Goal: Task Accomplishment & Management: Manage account settings

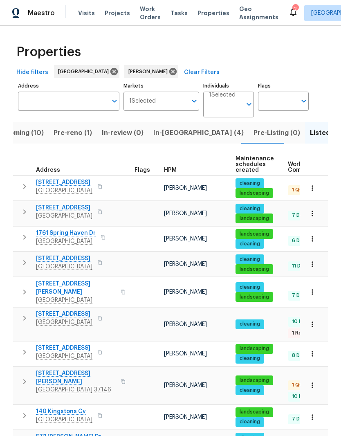
click at [73, 207] on span "2203 Green Acres Dr" at bounding box center [64, 208] width 56 height 8
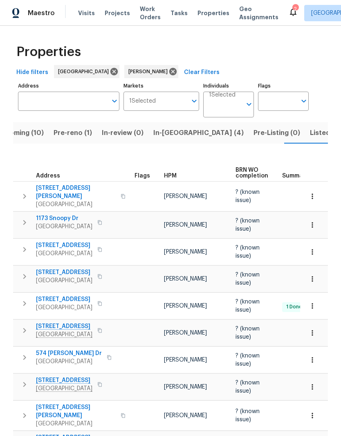
click at [60, 241] on span "159 Cloe Ct" at bounding box center [64, 245] width 56 height 8
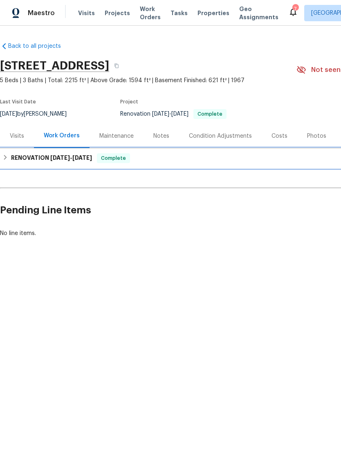
click at [63, 158] on span "[DATE]" at bounding box center [60, 158] width 20 height 6
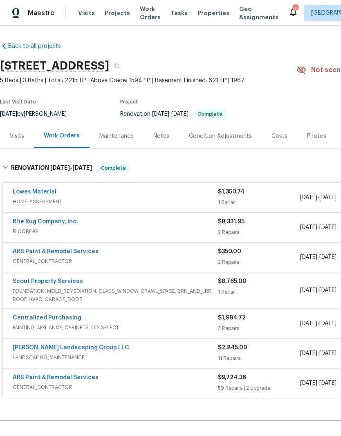
click at [89, 14] on span "Visits" at bounding box center [86, 13] width 17 height 8
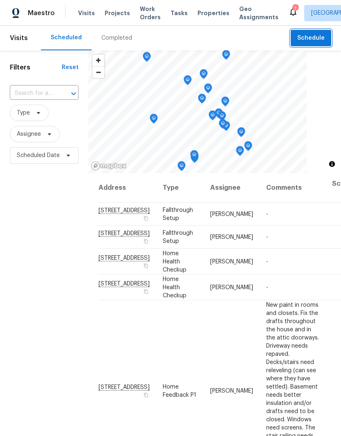
click at [315, 41] on span "Schedule" at bounding box center [310, 38] width 27 height 10
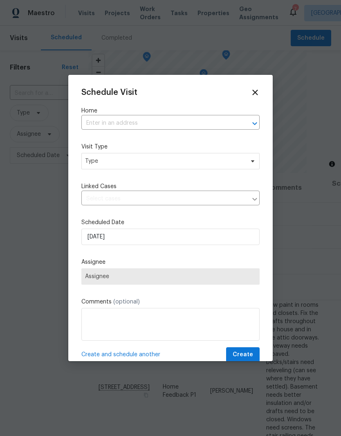
click at [203, 123] on input "text" at bounding box center [158, 123] width 155 height 13
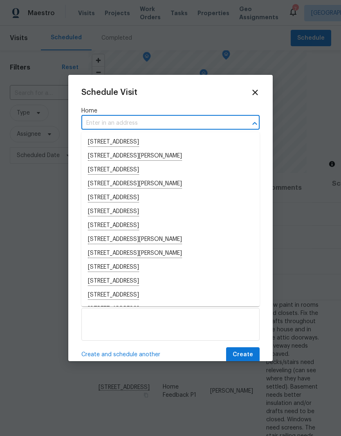
click at [182, 123] on input "text" at bounding box center [158, 123] width 155 height 13
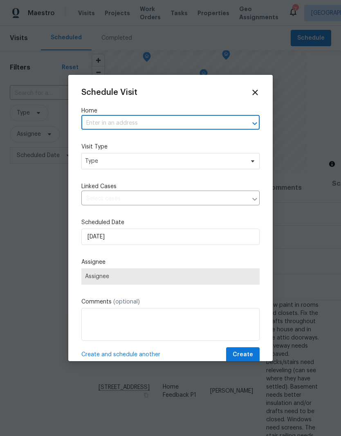
paste input "[STREET_ADDRESS]"
type input "[STREET_ADDRESS]"
click at [195, 137] on li "[STREET_ADDRESS]" at bounding box center [170, 142] width 178 height 14
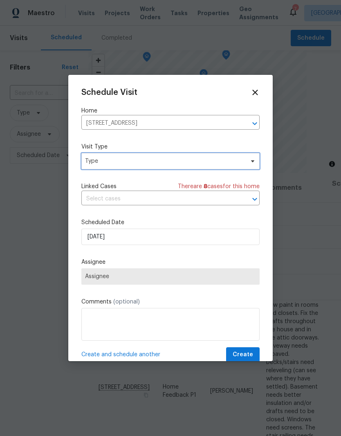
click at [240, 162] on span "Type" at bounding box center [164, 161] width 159 height 8
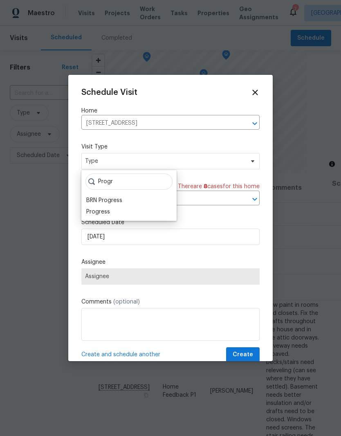
type input "Progr"
click at [109, 210] on div "Progress" at bounding box center [98, 212] width 24 height 8
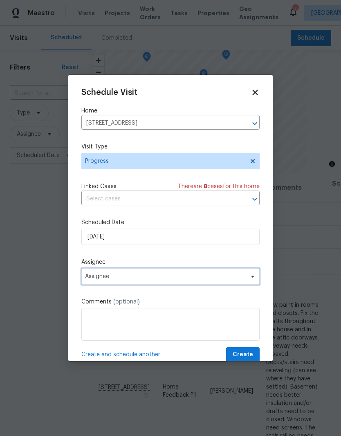
click at [233, 277] on span "Assignee" at bounding box center [165, 276] width 160 height 7
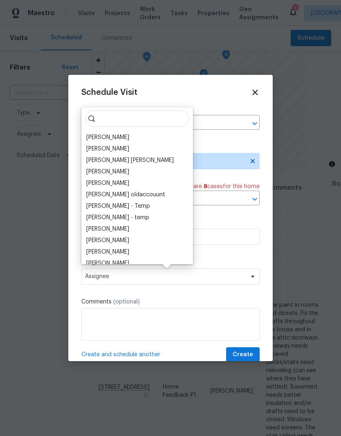
click at [128, 138] on div "[PERSON_NAME]" at bounding box center [107, 137] width 43 height 8
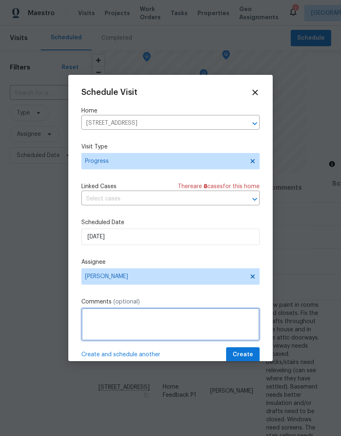
click at [151, 323] on textarea at bounding box center [170, 324] width 178 height 33
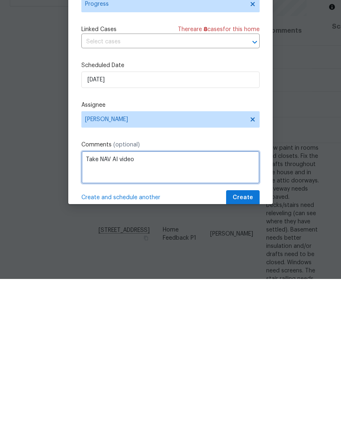
type textarea "Take NAV AI video"
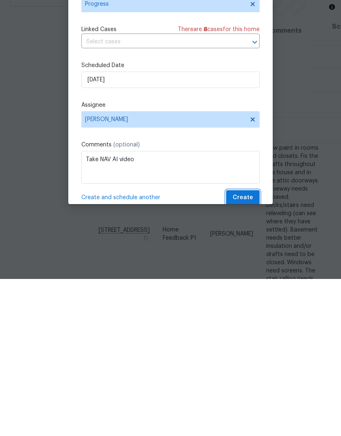
click at [245, 350] on span "Create" at bounding box center [243, 355] width 20 height 10
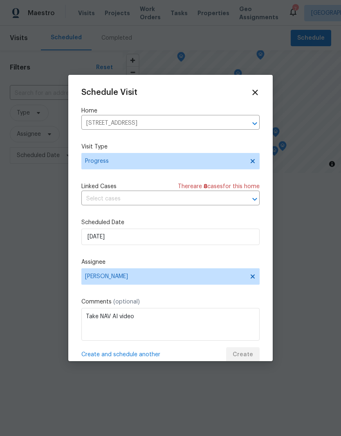
scroll to position [0, 0]
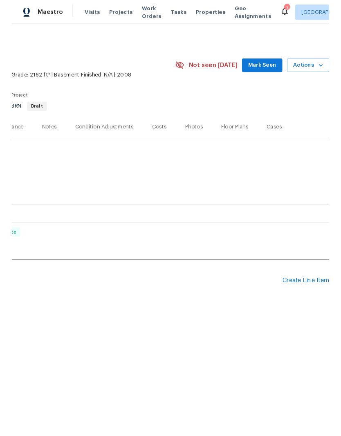
scroll to position [0, 121]
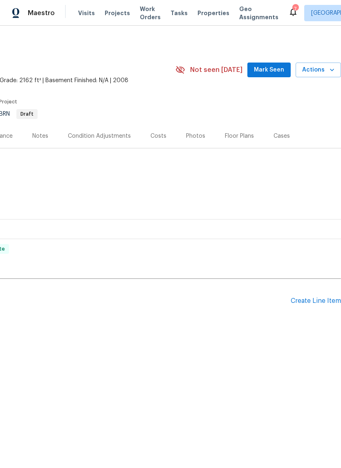
click at [320, 301] on div "Create Line Item" at bounding box center [316, 301] width 50 height 8
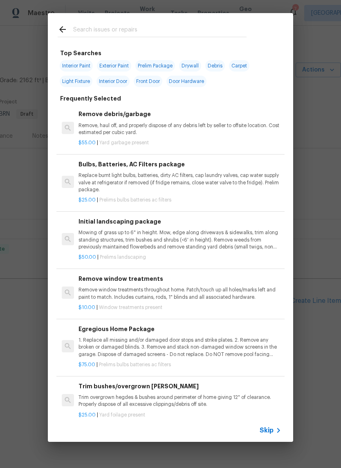
click at [136, 30] on input "text" at bounding box center [159, 31] width 173 height 12
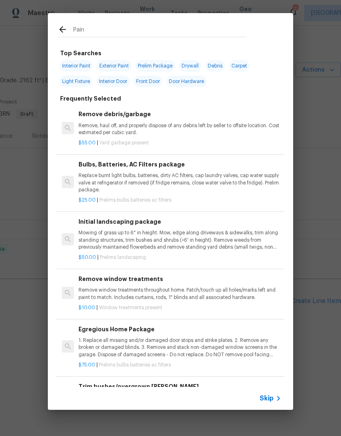
type input "Paint"
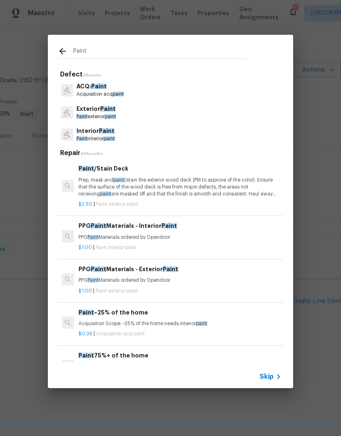
click at [108, 113] on p "Paint exterior paint" at bounding box center [96, 116] width 40 height 7
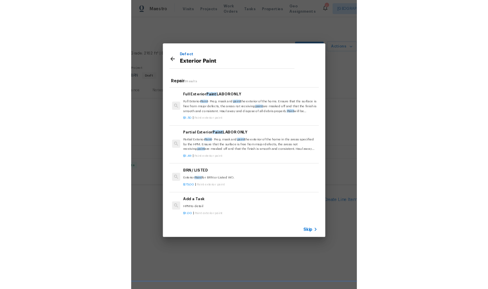
scroll to position [96, 0]
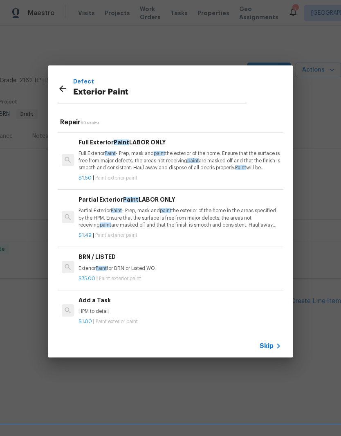
click at [103, 299] on h6 "Add a Task" at bounding box center [180, 300] width 203 height 9
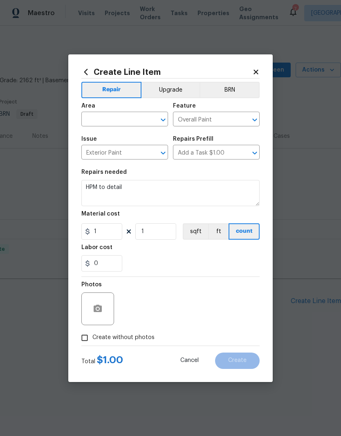
click at [145, 121] on input "text" at bounding box center [113, 120] width 64 height 13
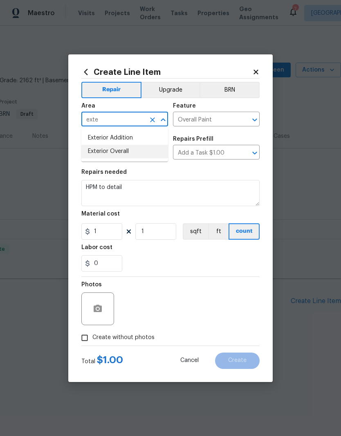
click at [128, 153] on li "Exterior Overall" at bounding box center [124, 151] width 87 height 13
type input "Exterior Overall"
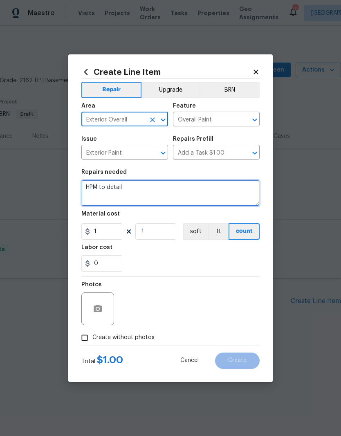
click at [139, 188] on textarea "HPM to detail" at bounding box center [170, 193] width 178 height 26
type textarea "H"
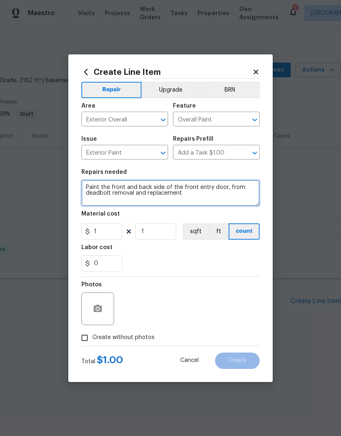
type textarea "Paint the front and back side of the front entry door, from deadbolt removal an…"
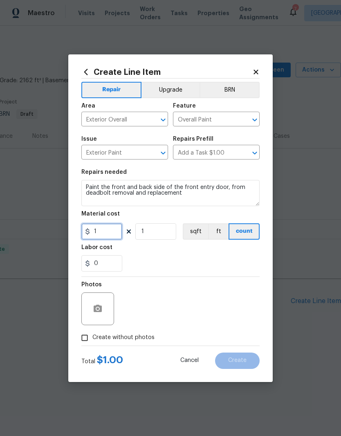
click at [115, 232] on input "1" at bounding box center [101, 231] width 41 height 16
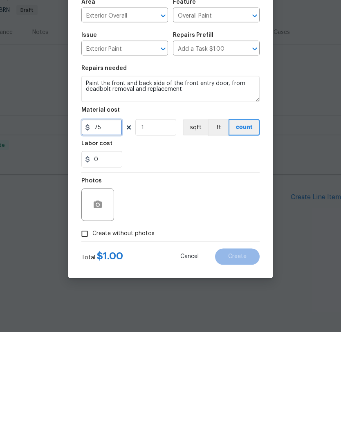
type input "75"
click at [103, 299] on button "button" at bounding box center [98, 309] width 20 height 20
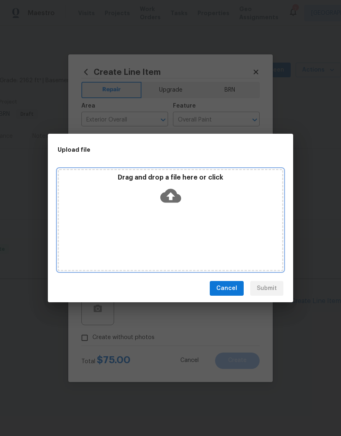
click at [197, 204] on div "Drag and drop a file here or click" at bounding box center [170, 190] width 223 height 35
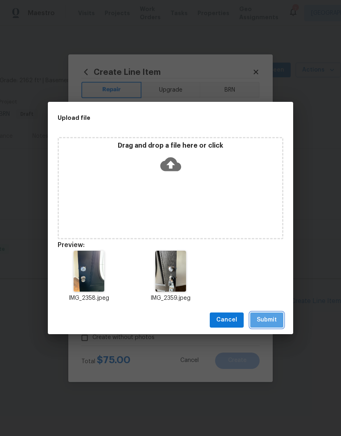
click at [272, 323] on span "Submit" at bounding box center [267, 320] width 20 height 10
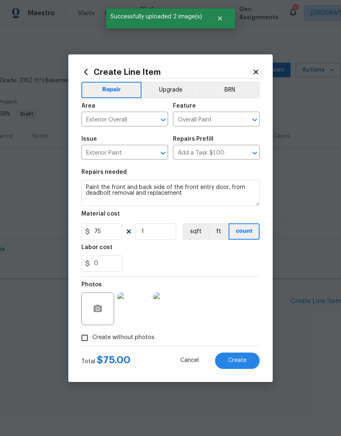
click at [141, 310] on img at bounding box center [133, 308] width 33 height 33
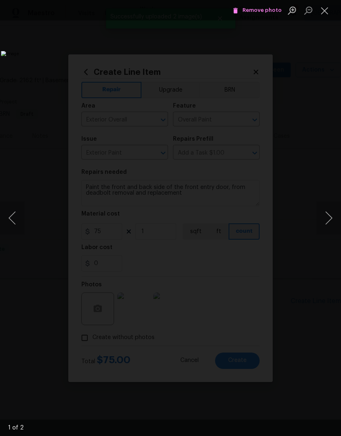
click at [331, 221] on button "Next image" at bounding box center [328, 218] width 25 height 33
click at [329, 220] on button "Next image" at bounding box center [328, 218] width 25 height 33
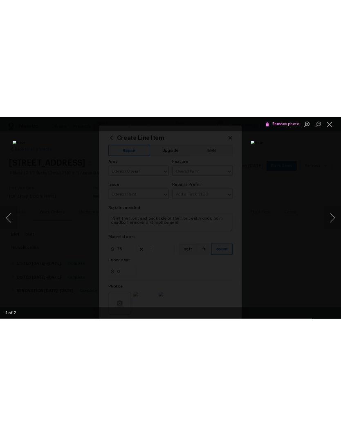
scroll to position [0, 0]
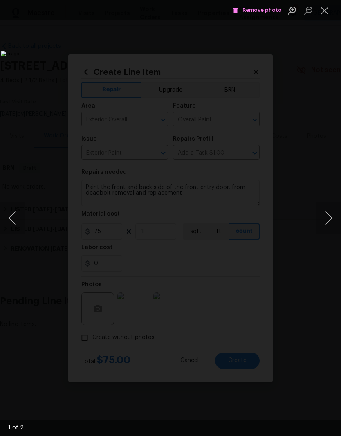
click at [327, 218] on button "Next image" at bounding box center [328, 218] width 25 height 33
click at [328, 11] on button "Close lightbox" at bounding box center [324, 10] width 16 height 14
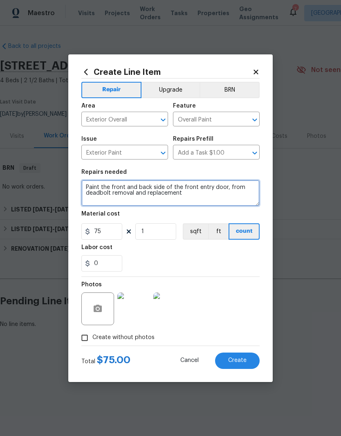
click at [206, 199] on textarea "Paint the front and back side of the front entry door, from deadbolt removal an…" at bounding box center [170, 193] width 178 height 26
type textarea "Paint the front and back side of the front entry door-match color"
click at [232, 260] on div "0" at bounding box center [170, 263] width 178 height 16
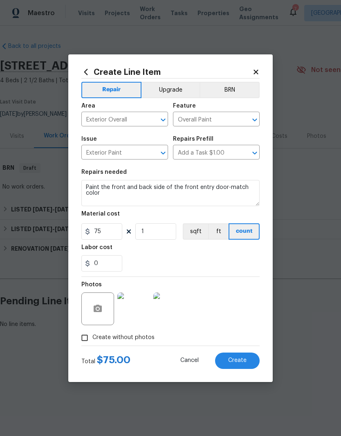
click at [248, 361] on button "Create" at bounding box center [237, 360] width 45 height 16
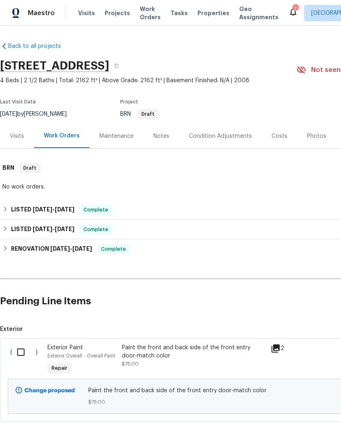
click at [25, 352] on input "checkbox" at bounding box center [23, 351] width 23 height 17
checkbox input "true"
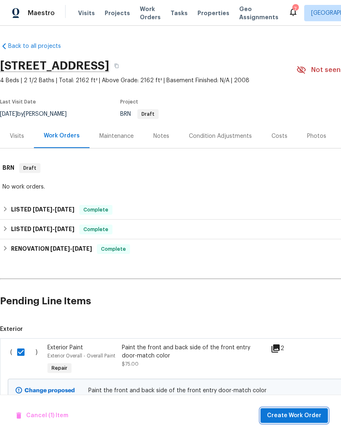
click at [310, 413] on span "Create Work Order" at bounding box center [294, 415] width 54 height 10
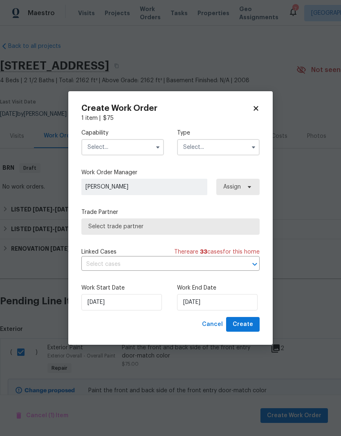
click at [143, 146] on input "text" at bounding box center [122, 147] width 83 height 16
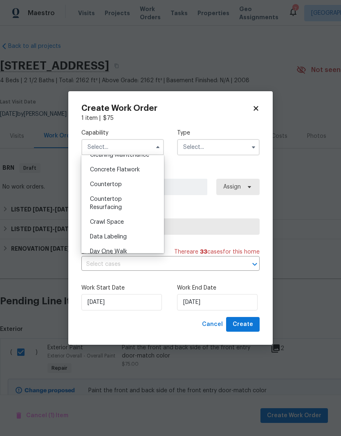
scroll to position [142, 0]
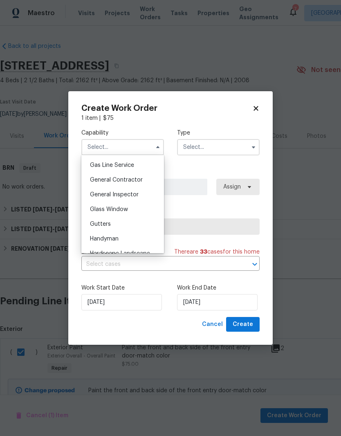
click at [135, 247] on div "Hardscape Landscape" at bounding box center [122, 253] width 79 height 15
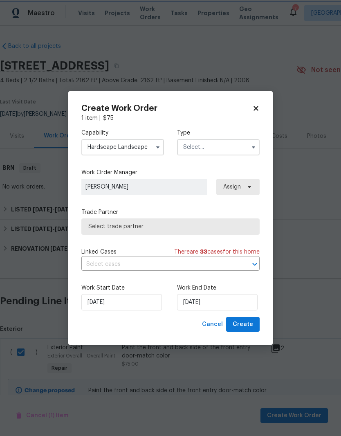
scroll to position [400, 0]
click at [157, 150] on button "button" at bounding box center [158, 147] width 10 height 10
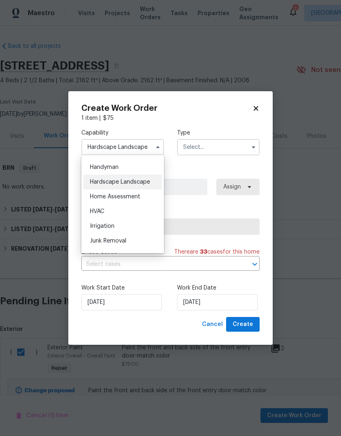
scroll to position [447, 0]
click at [123, 166] on div "Handyman" at bounding box center [122, 166] width 79 height 15
type input "Handyman"
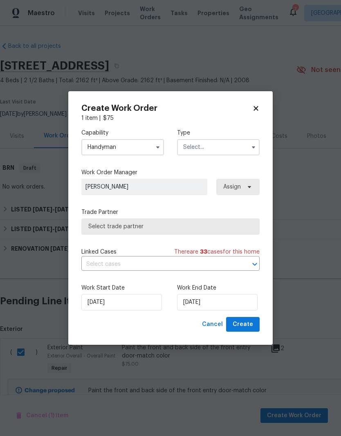
click at [220, 147] on input "text" at bounding box center [218, 147] width 83 height 16
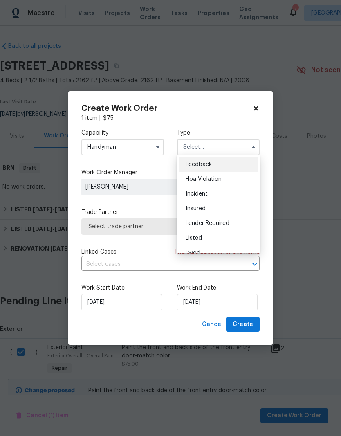
click at [203, 240] on div "Listed" at bounding box center [218, 238] width 79 height 15
type input "Listed"
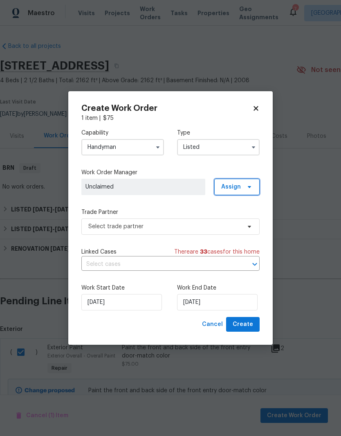
click at [250, 190] on span "Assign" at bounding box center [236, 187] width 45 height 16
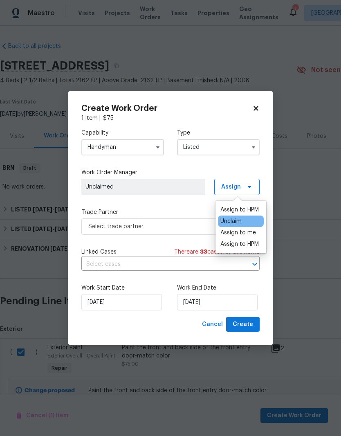
click at [252, 236] on div "Assign to me" at bounding box center [238, 233] width 36 height 8
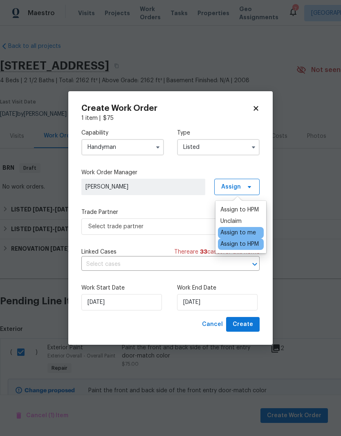
click at [172, 191] on span "[PERSON_NAME]" at bounding box center [143, 187] width 124 height 16
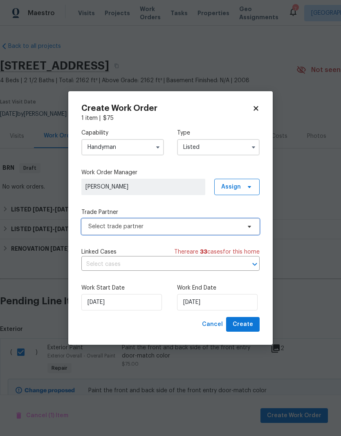
click at [242, 227] on span "Select trade partner" at bounding box center [170, 226] width 178 height 16
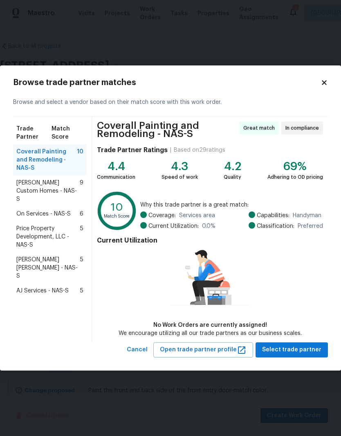
click at [50, 180] on span "Rappa Custom Homes - NAS-S" at bounding box center [47, 191] width 63 height 25
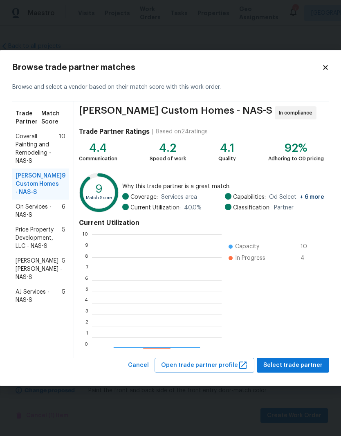
scroll to position [114, 130]
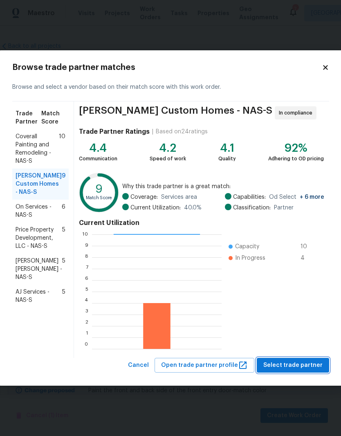
click at [305, 361] on span "Select trade partner" at bounding box center [292, 365] width 59 height 10
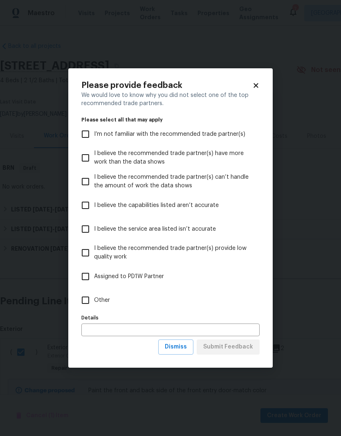
click at [90, 303] on input "Other" at bounding box center [85, 300] width 17 height 17
checkbox input "true"
click at [224, 333] on input "text" at bounding box center [170, 329] width 178 height 13
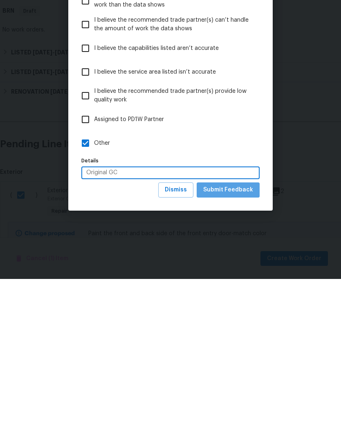
type input "Original GC"
click at [244, 342] on span "Submit Feedback" at bounding box center [228, 347] width 50 height 10
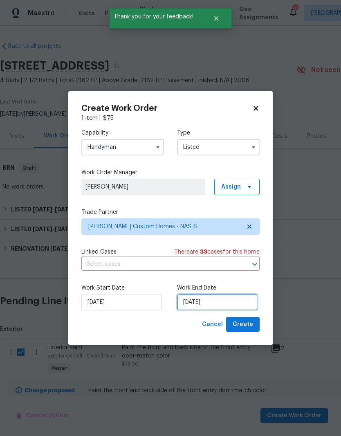
click at [240, 303] on input "[DATE]" at bounding box center [217, 302] width 81 height 16
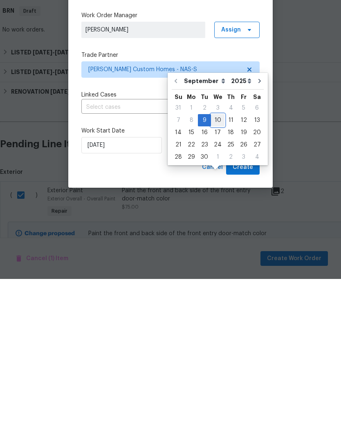
click at [220, 271] on div "10" at bounding box center [217, 276] width 13 height 11
type input "9/10/2025"
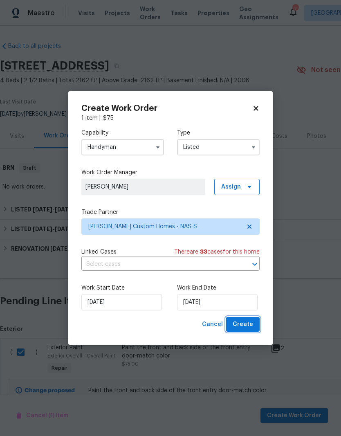
click at [247, 323] on span "Create" at bounding box center [243, 324] width 20 height 10
checkbox input "false"
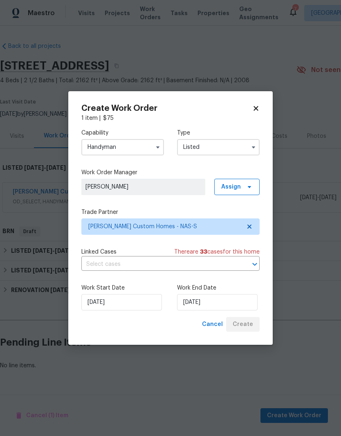
scroll to position [0, 0]
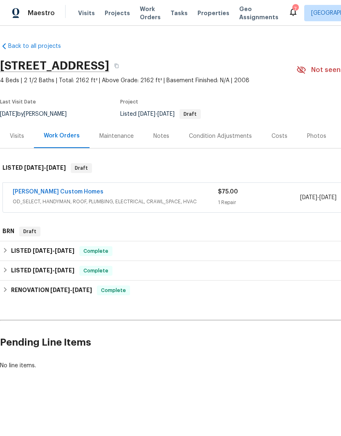
click at [59, 191] on link "Rappa Custom Homes" at bounding box center [58, 192] width 91 height 6
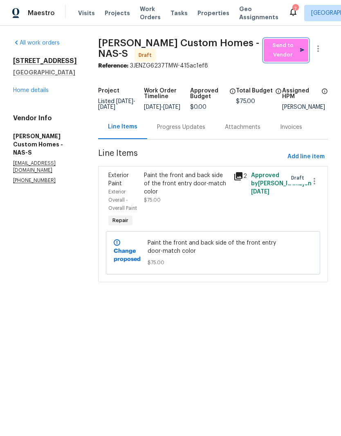
click at [291, 52] on span "Send to Vendor" at bounding box center [286, 50] width 36 height 19
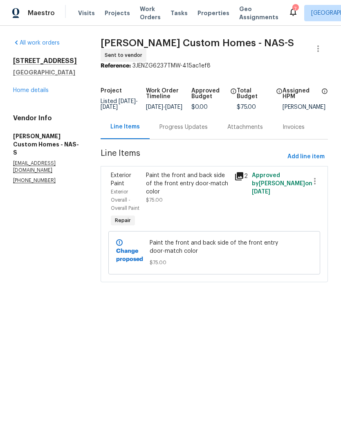
click at [195, 127] on div "Progress Updates" at bounding box center [183, 127] width 48 height 8
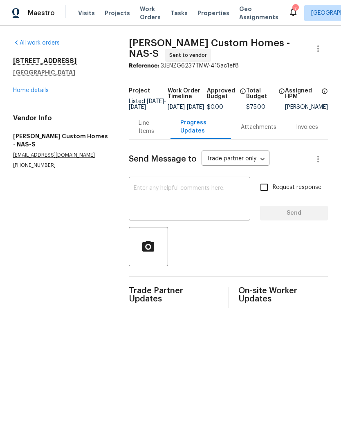
click at [194, 199] on textarea at bounding box center [190, 199] width 112 height 29
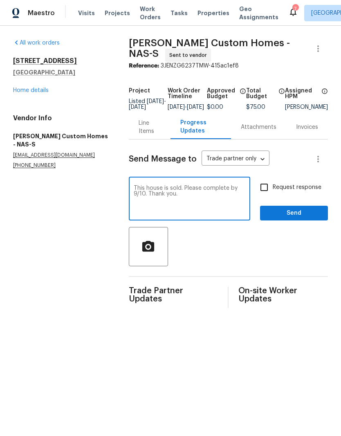
type textarea "This house is sold. Please complete by 9/10. Thank you."
click at [301, 218] on span "Send" at bounding box center [294, 213] width 55 height 10
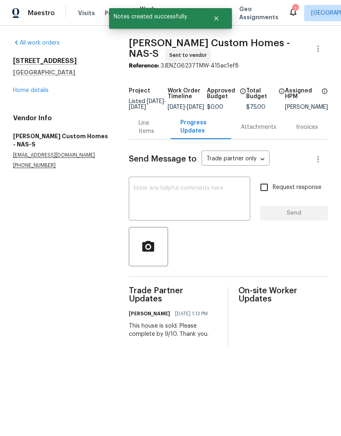
click at [44, 91] on link "Home details" at bounding box center [31, 90] width 36 height 6
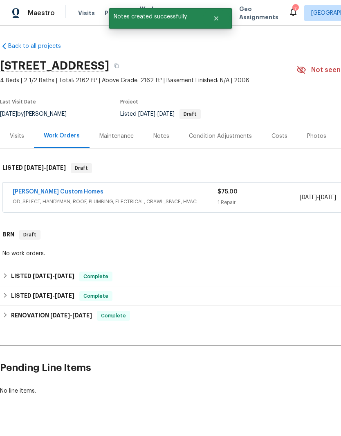
click at [66, 189] on link "Rappa Custom Homes" at bounding box center [58, 192] width 91 height 6
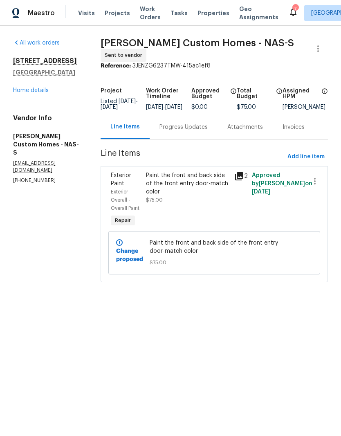
click at [47, 91] on link "Home details" at bounding box center [31, 90] width 36 height 6
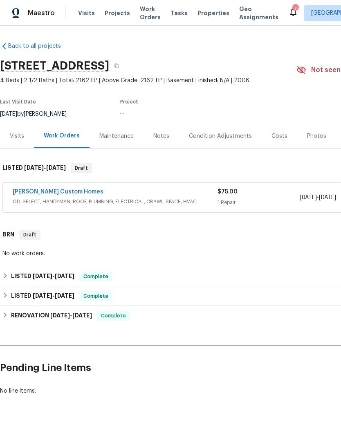
click at [163, 138] on div "Notes" at bounding box center [161, 136] width 16 height 8
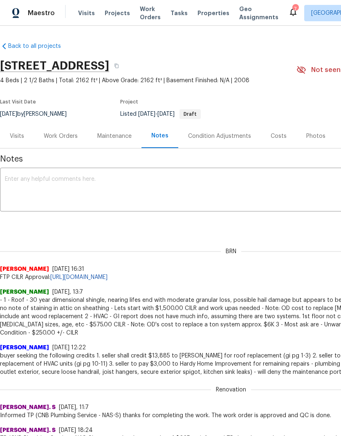
click at [137, 178] on textarea at bounding box center [231, 190] width 452 height 29
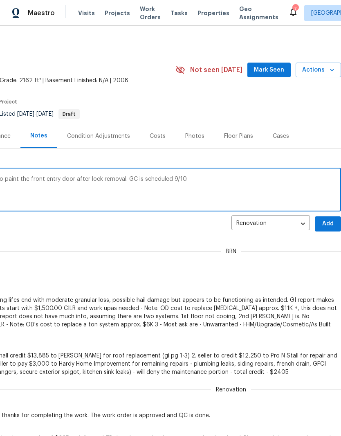
scroll to position [0, 121]
type textarea "Tear down here is complete. We will need to paint the front entry door after lo…"
click at [329, 224] on span "Add" at bounding box center [327, 224] width 13 height 10
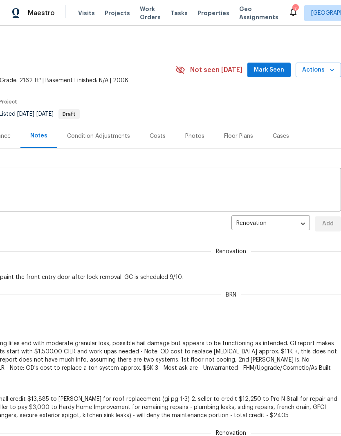
click at [276, 72] on span "Mark Seen" at bounding box center [269, 70] width 30 height 10
